Goal: Browse casually

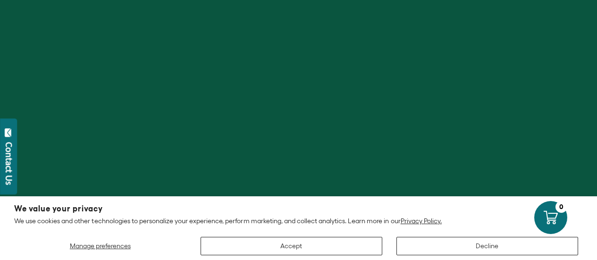
click at [494, 246] on button "Decline" at bounding box center [487, 246] width 182 height 18
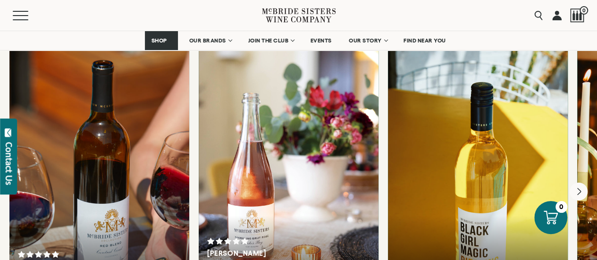
scroll to position [1707, 0]
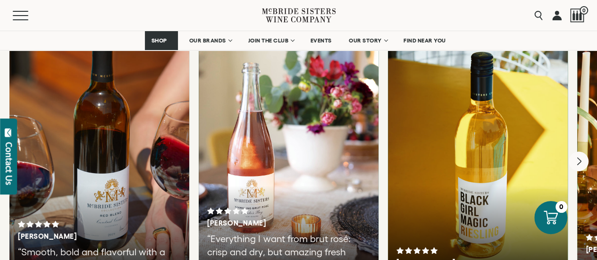
click at [582, 151] on icon "Next" at bounding box center [578, 161] width 20 height 20
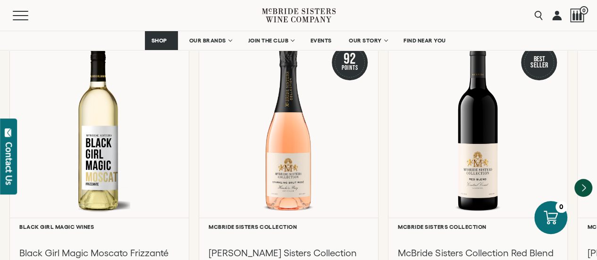
scroll to position [2140, 0]
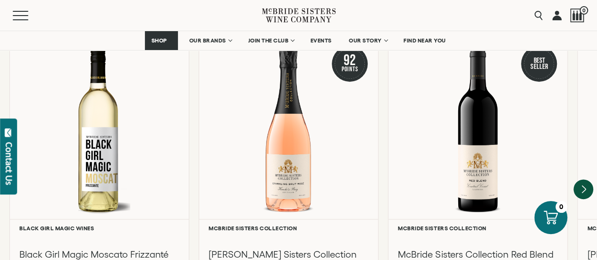
click at [580, 180] on icon "Next" at bounding box center [583, 190] width 20 height 20
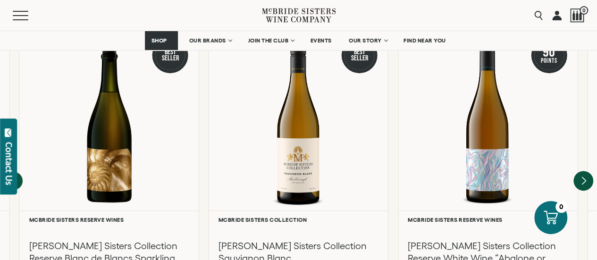
scroll to position [2148, 0]
click at [580, 177] on div "**********" at bounding box center [298, 172] width 597 height 291
click at [582, 176] on icon "Next" at bounding box center [583, 181] width 20 height 20
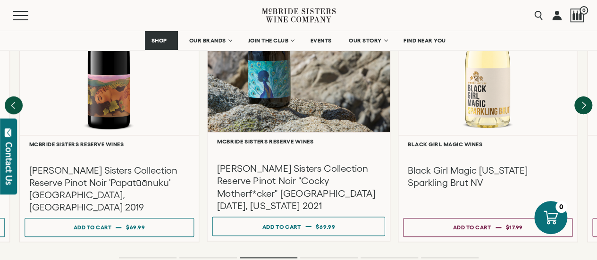
scroll to position [2227, 0]
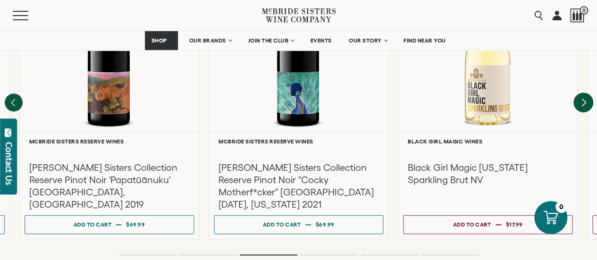
click at [580, 93] on icon "Next" at bounding box center [583, 103] width 20 height 20
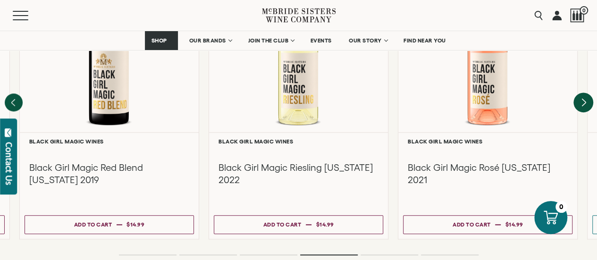
click at [580, 93] on icon "Next" at bounding box center [583, 103] width 20 height 20
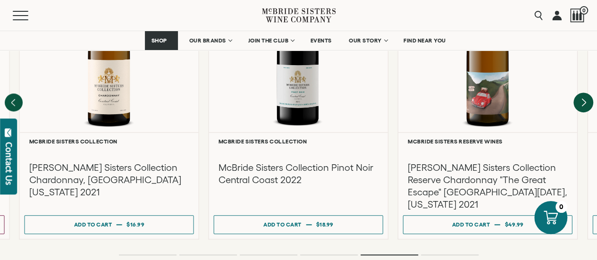
click at [580, 93] on icon "Next" at bounding box center [583, 103] width 20 height 20
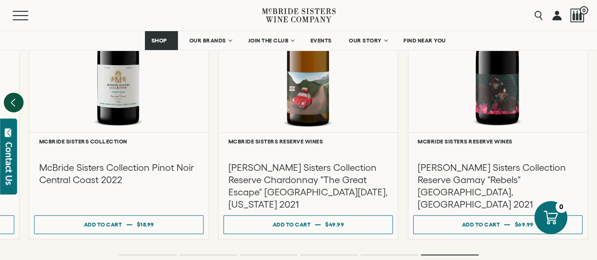
click at [15, 93] on icon "Previous" at bounding box center [14, 103] width 20 height 20
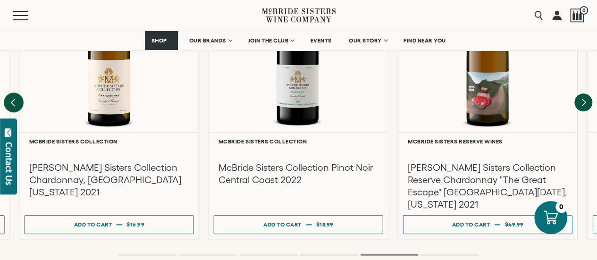
click at [15, 93] on icon "Previous" at bounding box center [14, 103] width 20 height 20
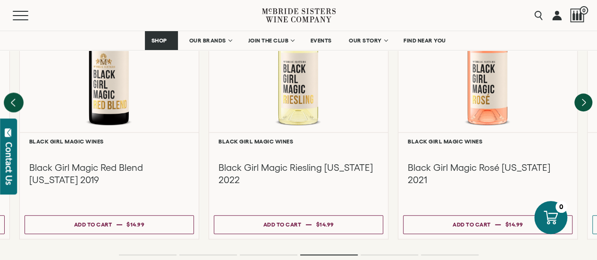
click at [15, 93] on icon "Previous" at bounding box center [14, 103] width 20 height 20
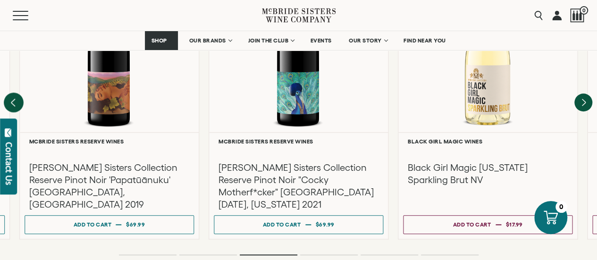
click at [15, 93] on icon "Previous" at bounding box center [14, 103] width 20 height 20
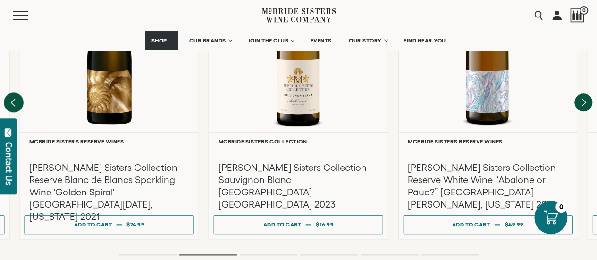
click at [15, 93] on icon "Previous" at bounding box center [14, 103] width 20 height 20
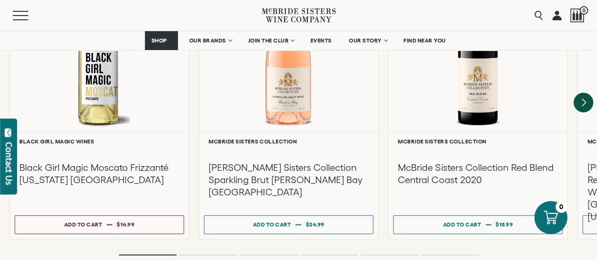
click at [585, 98] on icon "Next" at bounding box center [583, 103] width 20 height 20
